Goal: Navigation & Orientation: Find specific page/section

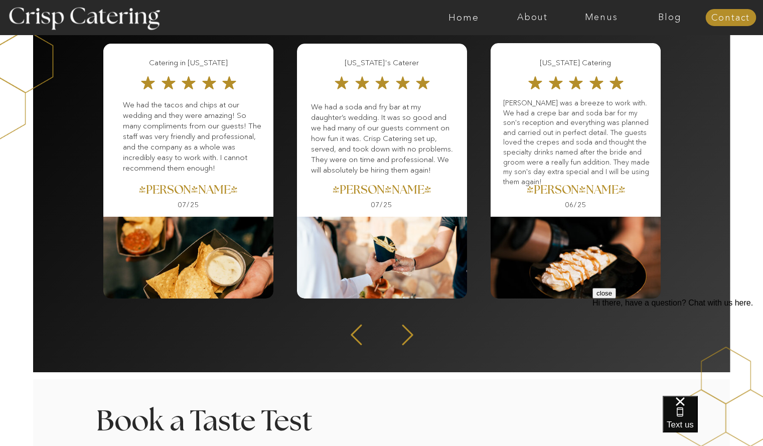
scroll to position [1312, 0]
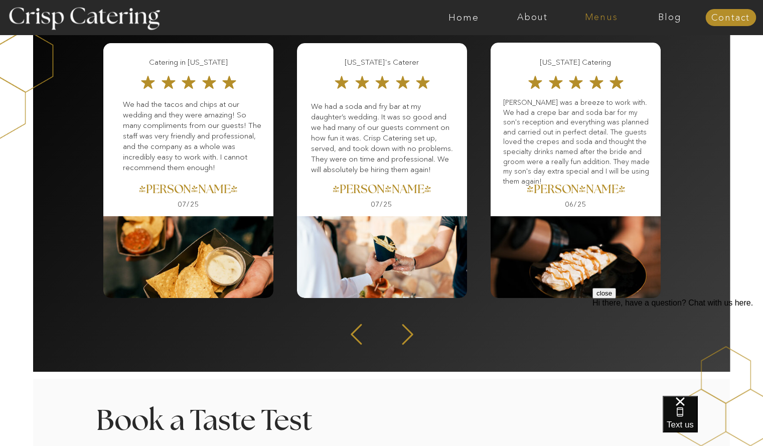
click at [607, 20] on nav "Menus" at bounding box center [601, 18] width 69 height 10
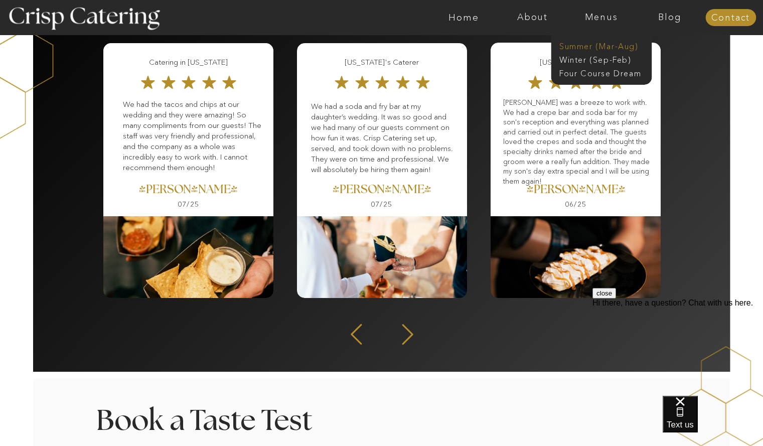
click at [593, 48] on nav "Summer (Mar-Aug)" at bounding box center [605, 46] width 90 height 10
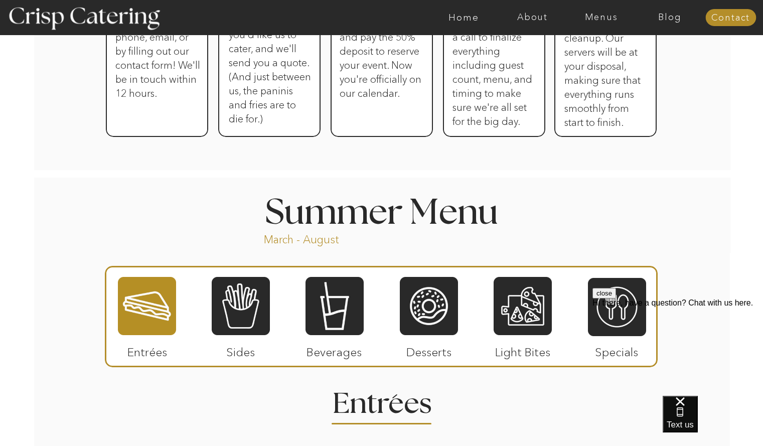
scroll to position [602, 0]
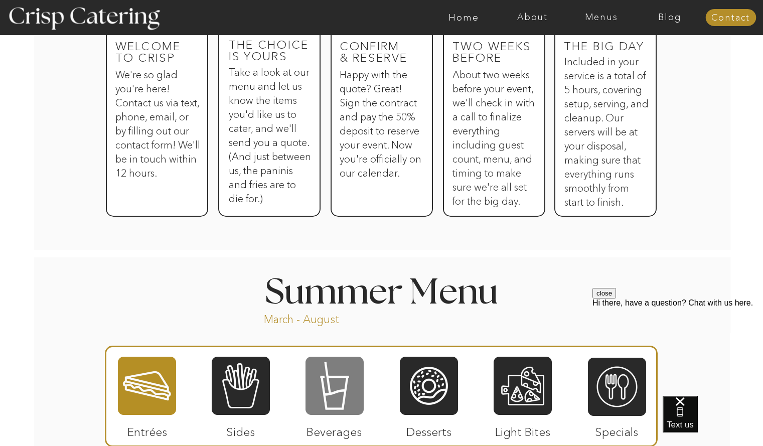
click at [340, 379] on div at bounding box center [335, 386] width 58 height 60
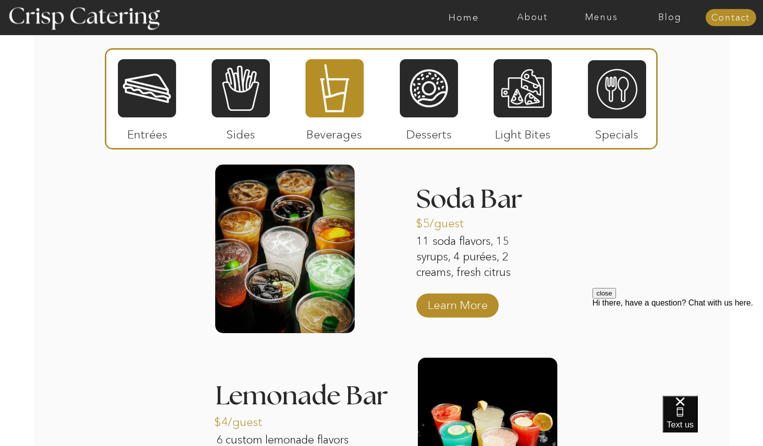
scroll to position [969, 0]
